Goal: Navigation & Orientation: Find specific page/section

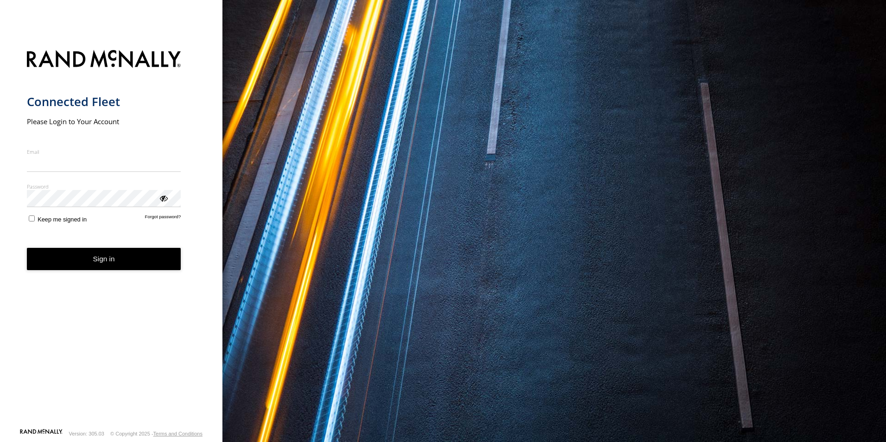
click at [61, 164] on input "Email" at bounding box center [104, 163] width 154 height 17
type input "**********"
click at [72, 266] on button "Sign in" at bounding box center [104, 259] width 154 height 23
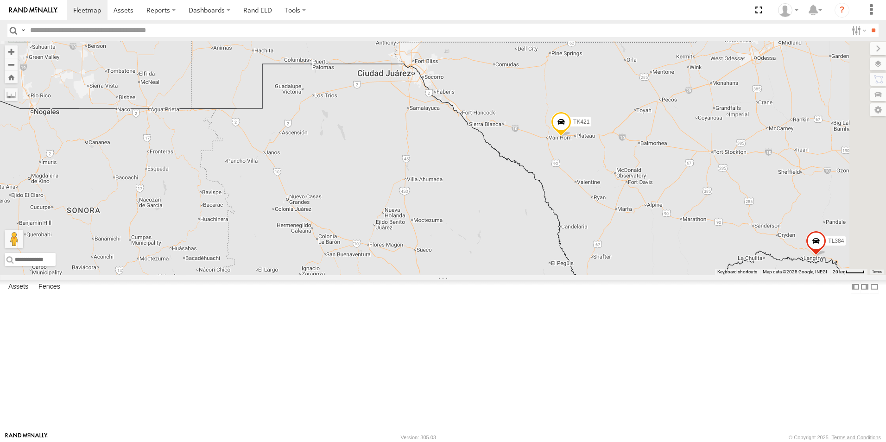
drag, startPoint x: 793, startPoint y: 219, endPoint x: 439, endPoint y: 225, distance: 353.5
click at [439, 225] on div "TL347 TL384 TL348 TL029 TL132 TK943 TL735 TL608 TK421" at bounding box center [443, 158] width 886 height 234
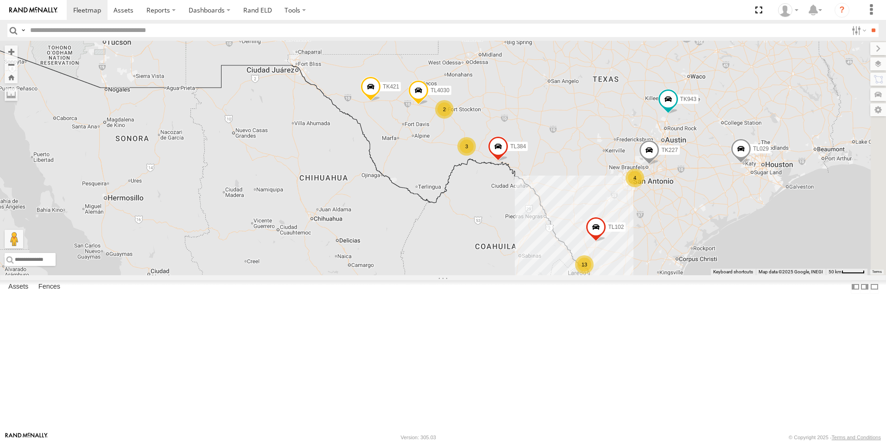
drag, startPoint x: 739, startPoint y: 146, endPoint x: 621, endPoint y: 109, distance: 124.4
click at [621, 109] on div "TL347 TL384 TL348 TL029 TL132 TK943 TL735 TL608 TK421 TL4030 13 2 3 4 TL102 TK2…" at bounding box center [443, 158] width 886 height 234
